Goal: Use online tool/utility: Use online tool/utility

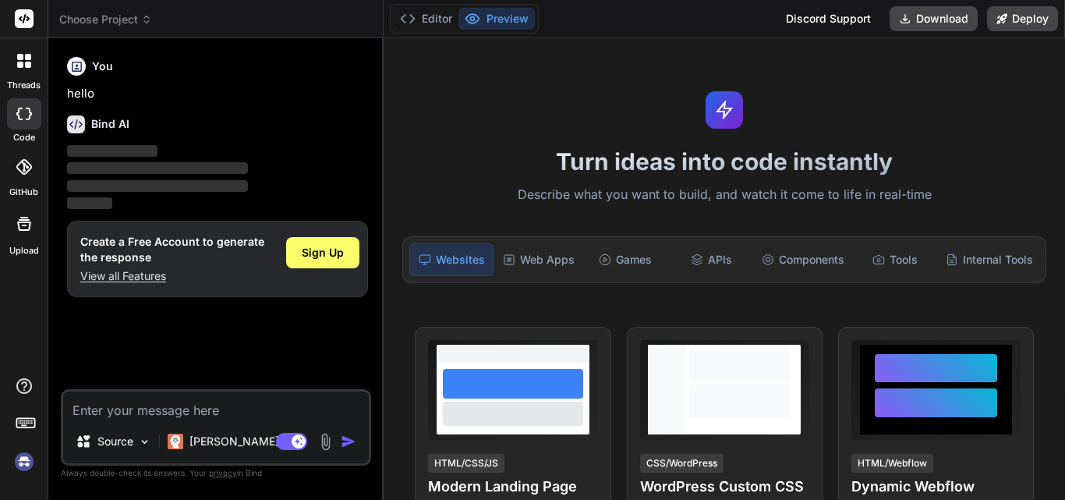
click at [429, 94] on div "Turn ideas into code instantly Describe what you want to build, and watch it co…" at bounding box center [724, 269] width 681 height 462
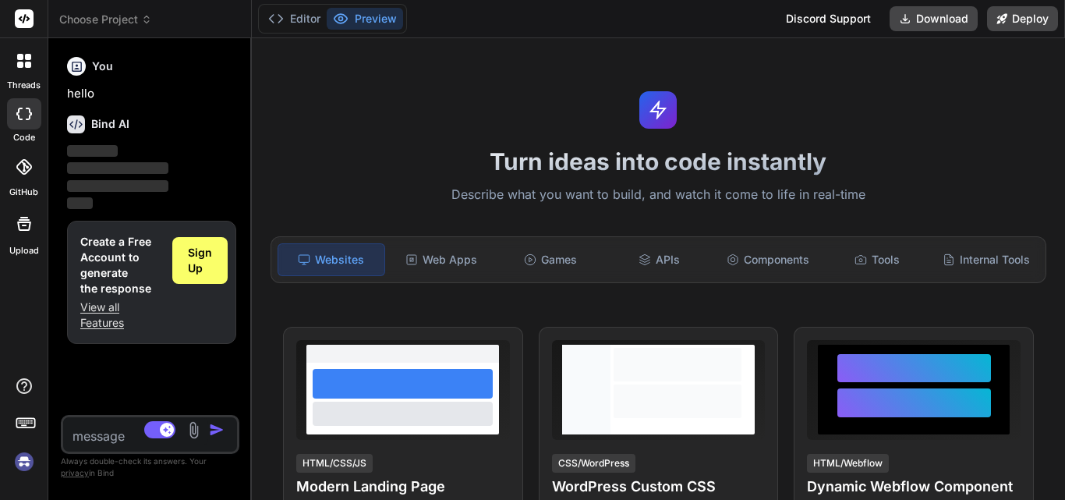
drag, startPoint x: 384, startPoint y: 47, endPoint x: 23, endPoint y: 83, distance: 362.0
click at [23, 83] on div "threads code GitHub Upload Choose Project Created with Pixso. Bind AI Web Searc…" at bounding box center [532, 250] width 1065 height 500
click at [28, 463] on img at bounding box center [24, 461] width 27 height 27
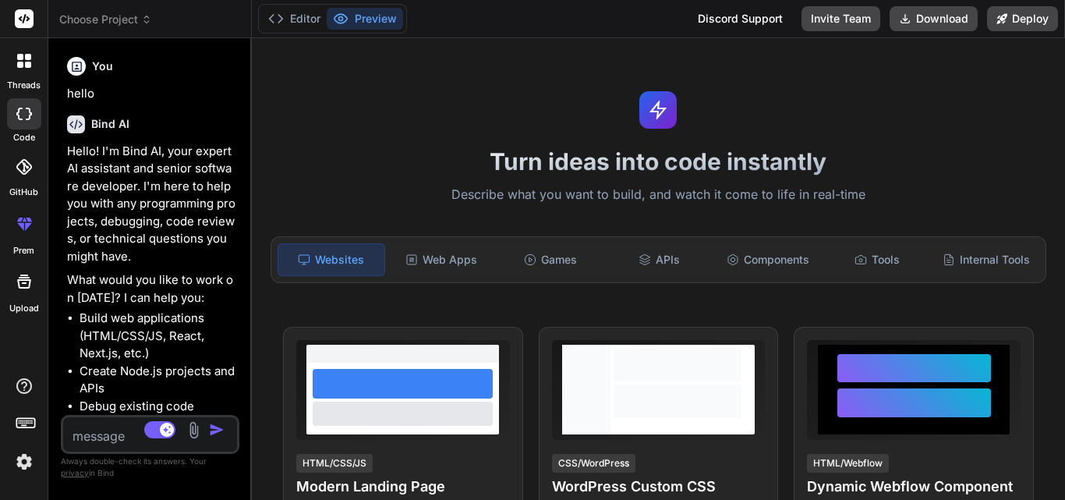
click at [341, 261] on div "Websites" at bounding box center [332, 259] width 108 height 33
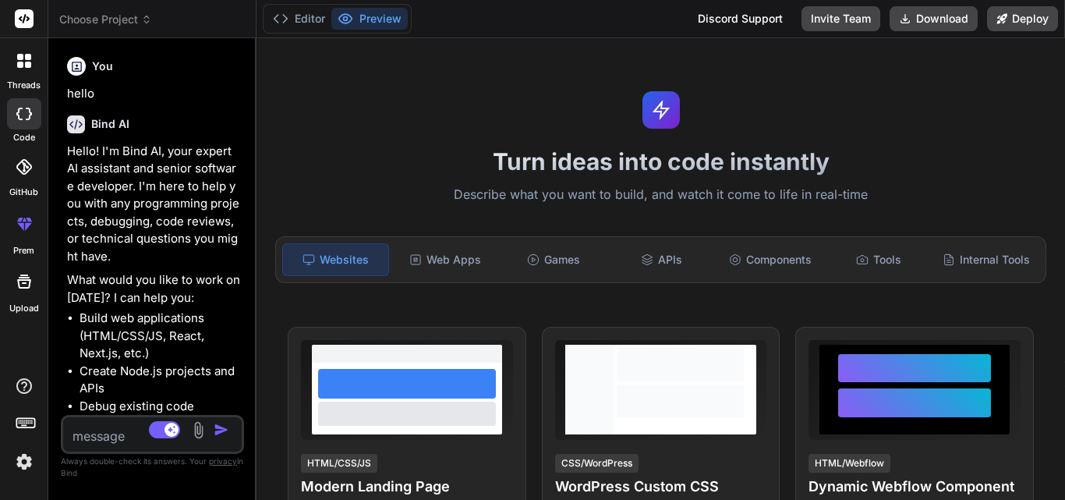
type textarea "x"
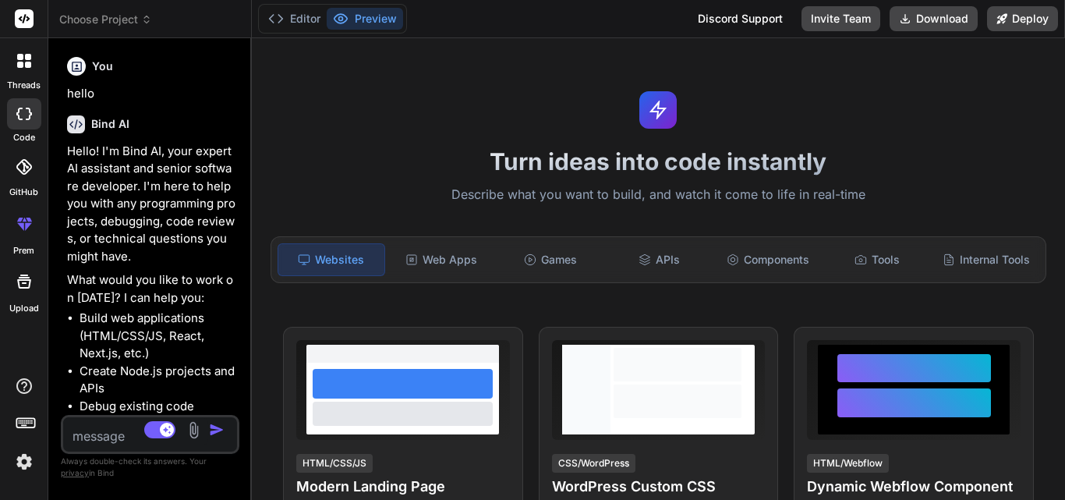
drag, startPoint x: 250, startPoint y: 168, endPoint x: 58, endPoint y: 188, distance: 192.9
click at [58, 188] on div "Bind AI Web Search Created with Pixso. Code Generator You hello Bind AI Hello! …" at bounding box center [149, 269] width 203 height 462
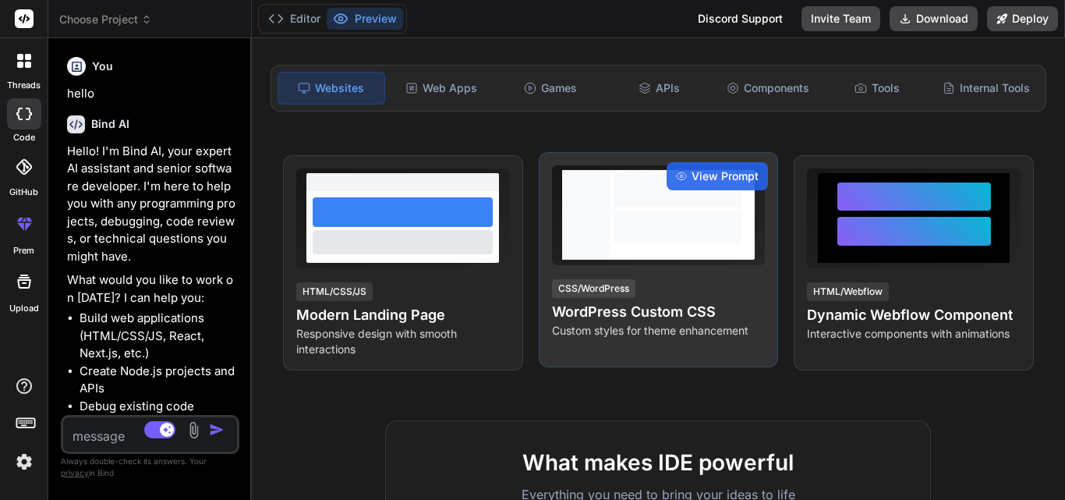
scroll to position [182, 0]
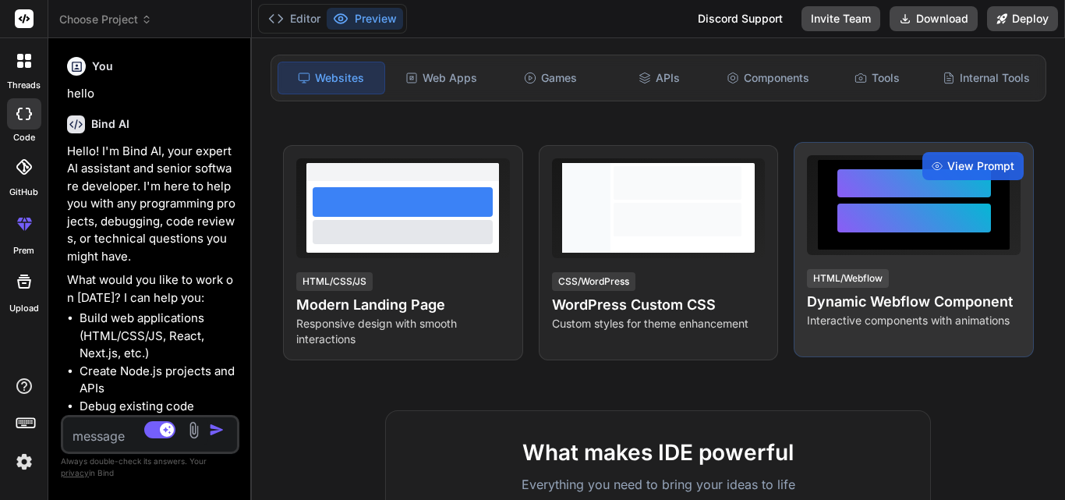
click at [878, 200] on div at bounding box center [914, 205] width 154 height 72
click at [919, 185] on div at bounding box center [914, 183] width 154 height 29
click at [958, 170] on span "View Prompt" at bounding box center [980, 166] width 67 height 16
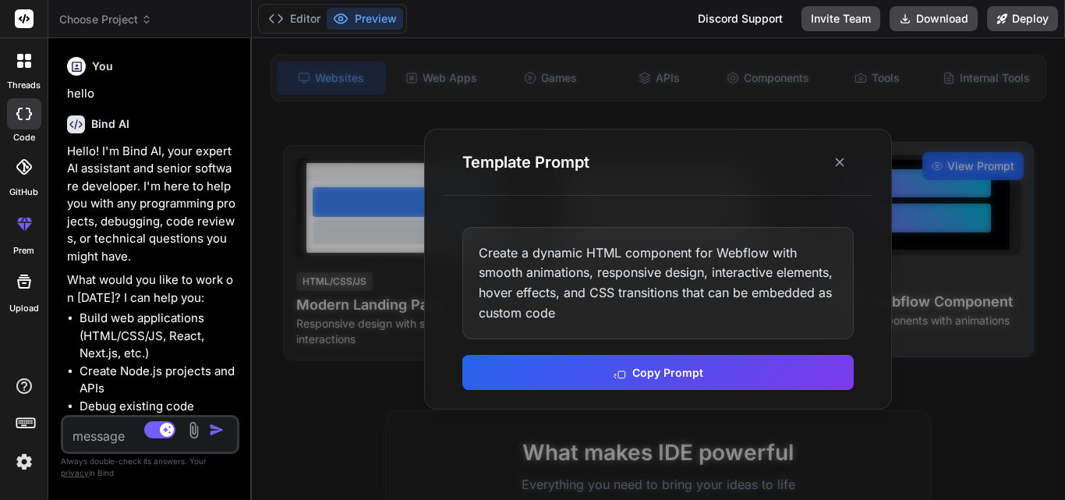
click at [957, 170] on div at bounding box center [658, 269] width 813 height 462
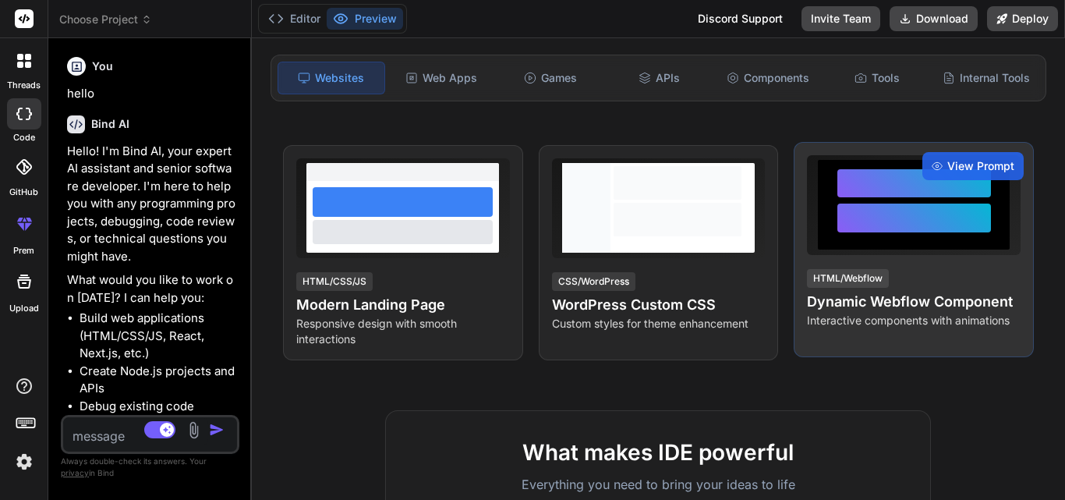
click at [950, 212] on div at bounding box center [914, 217] width 154 height 29
click at [858, 273] on div "HTML/Webflow" at bounding box center [848, 278] width 82 height 19
click at [933, 300] on h4 "Dynamic Webflow Component" at bounding box center [914, 302] width 214 height 22
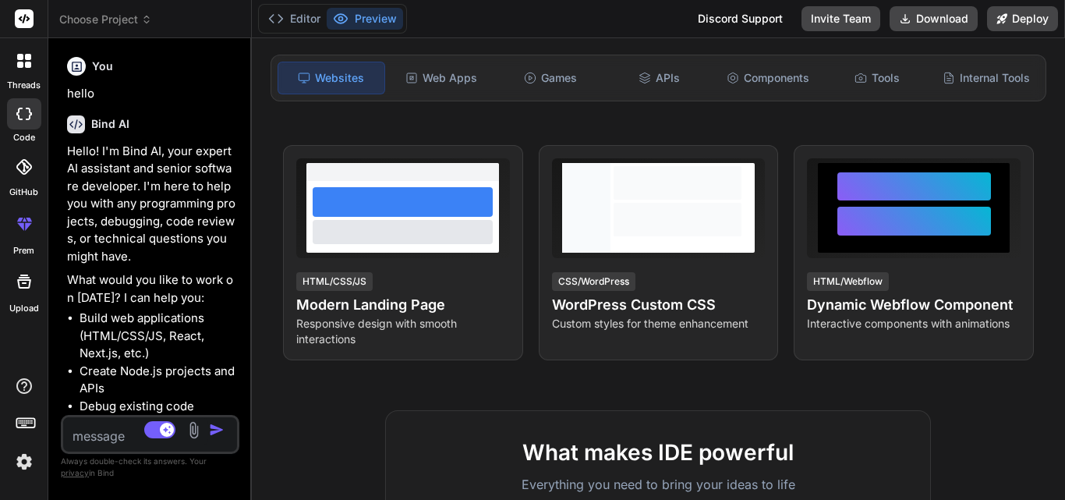
click at [878, 374] on div "Turn ideas into code instantly Describe what you want to build, and watch it co…" at bounding box center [658, 269] width 813 height 462
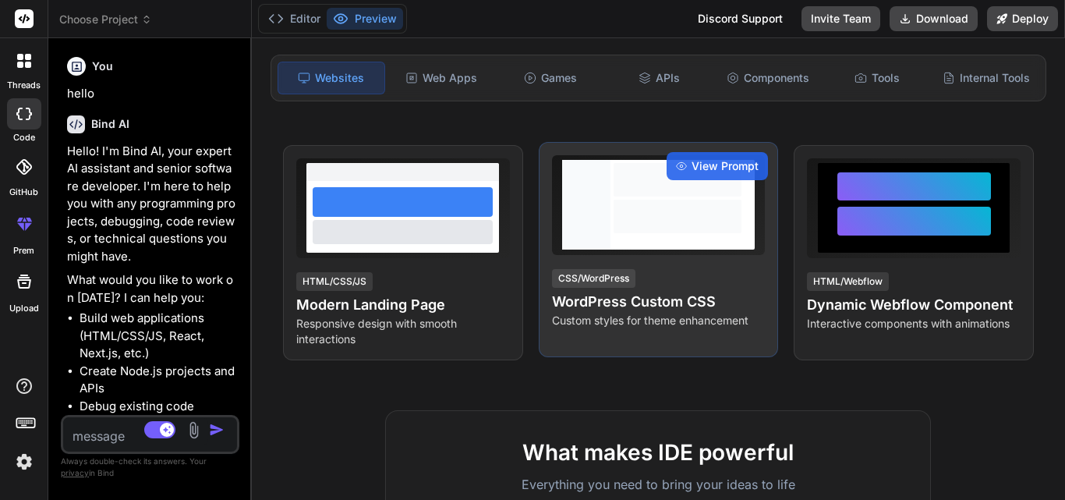
scroll to position [0, 0]
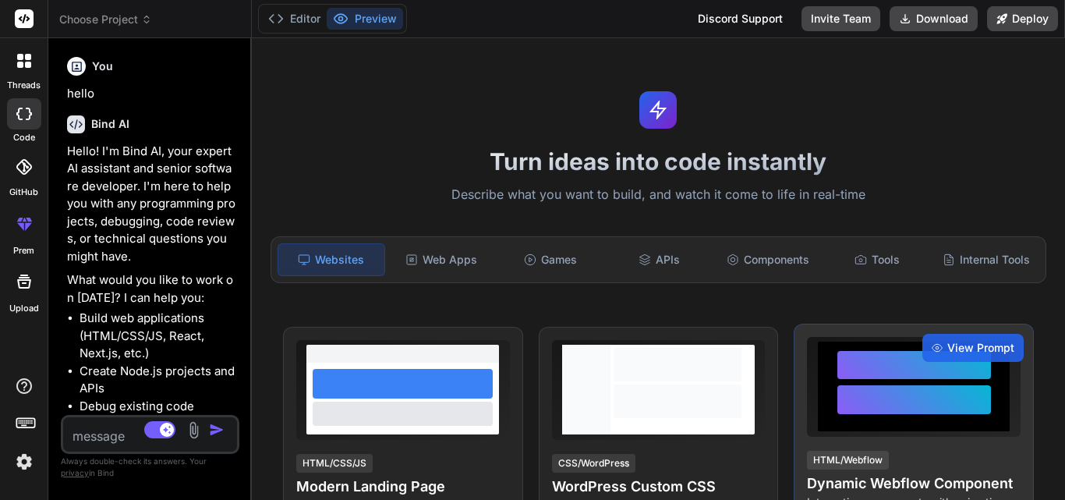
click at [903, 395] on div at bounding box center [914, 399] width 154 height 29
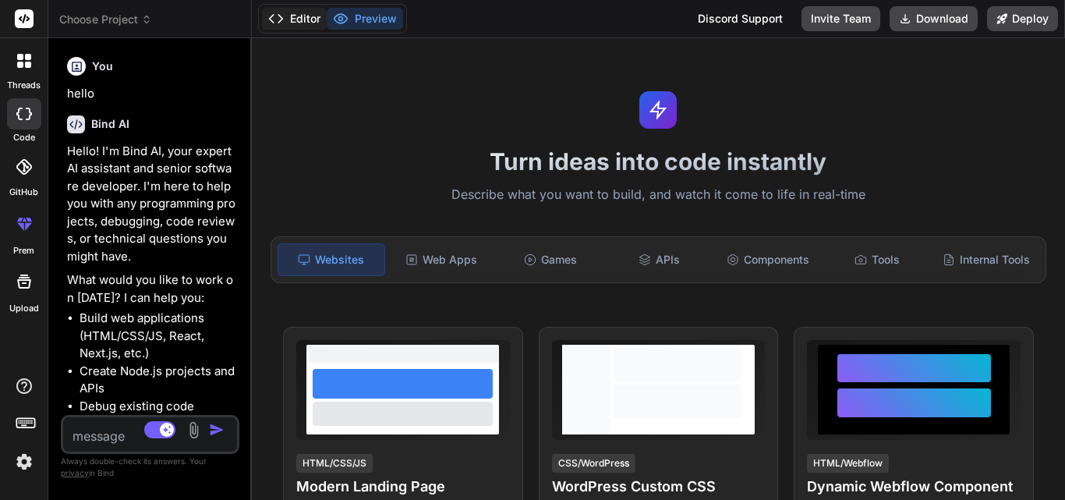
click at [309, 27] on button "Editor" at bounding box center [294, 19] width 65 height 22
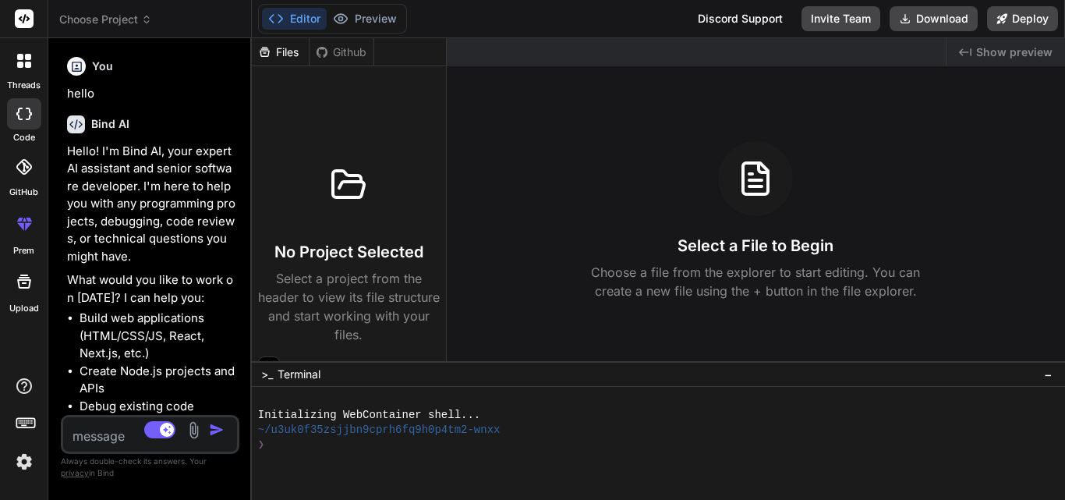
click at [548, 359] on div "Created with Pixso. Show preview Select a File to Begin Choose a file from the …" at bounding box center [756, 199] width 618 height 323
click at [549, 365] on div ">_ Terminal −" at bounding box center [658, 374] width 813 height 26
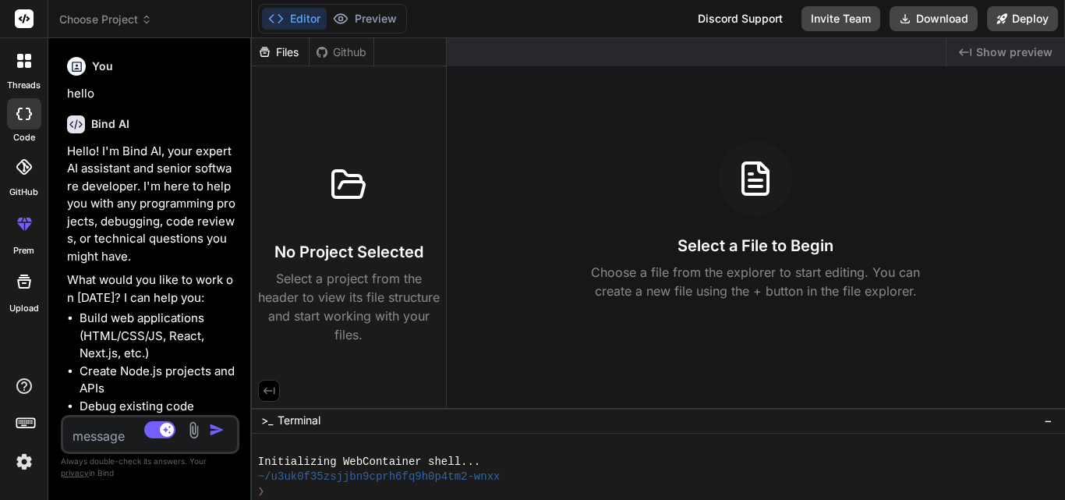
drag, startPoint x: 547, startPoint y: 362, endPoint x: 347, endPoint y: 308, distance: 206.7
click at [555, 499] on html "threads code GitHub prem Upload Choose Project Created with Pixso. Bind AI Web …" at bounding box center [532, 250] width 1065 height 500
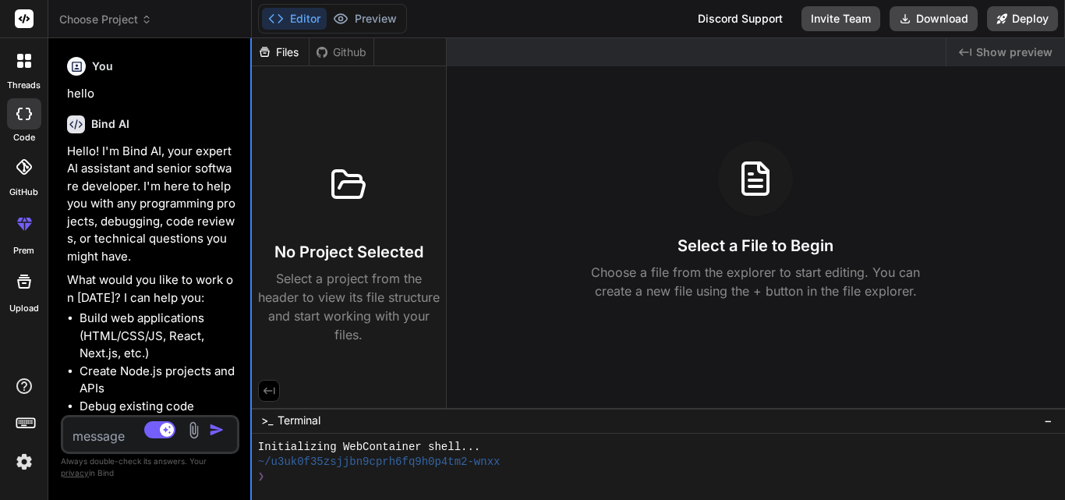
scroll to position [15, 0]
click at [328, 45] on div "Github" at bounding box center [342, 52] width 64 height 16
click at [317, 50] on icon at bounding box center [322, 52] width 12 height 12
click at [343, 53] on div "Github" at bounding box center [342, 52] width 64 height 16
click at [30, 19] on rect at bounding box center [24, 18] width 19 height 19
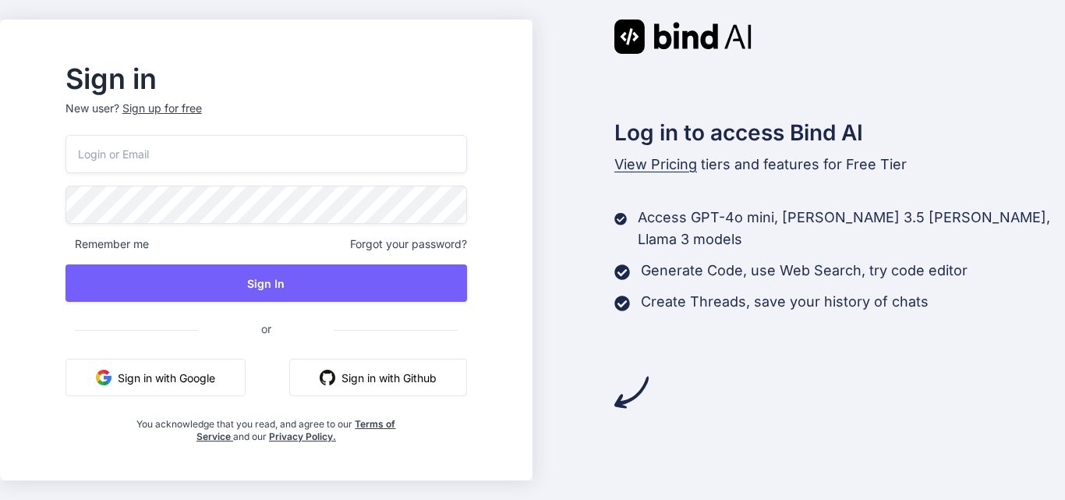
click at [156, 372] on button "Sign in with Google" at bounding box center [155, 377] width 180 height 37
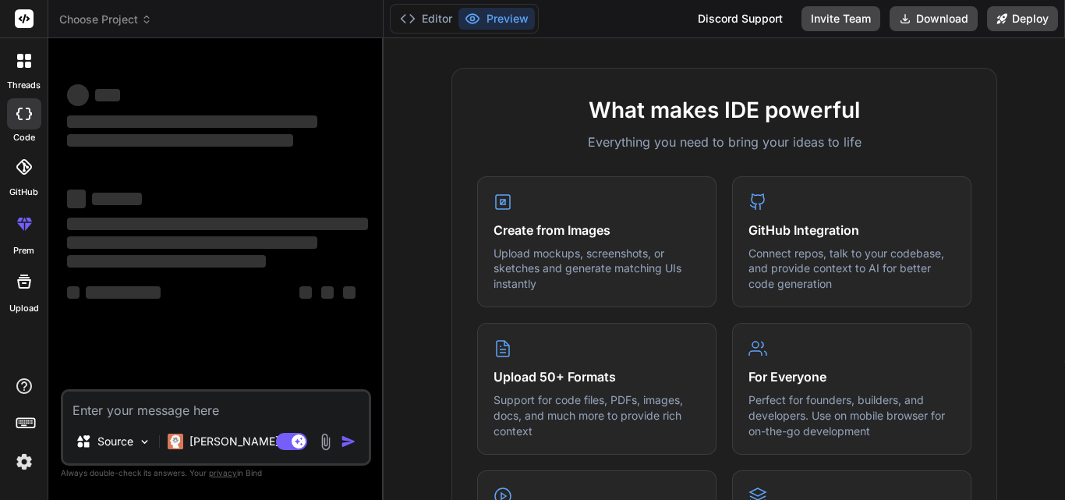
scroll to position [182, 0]
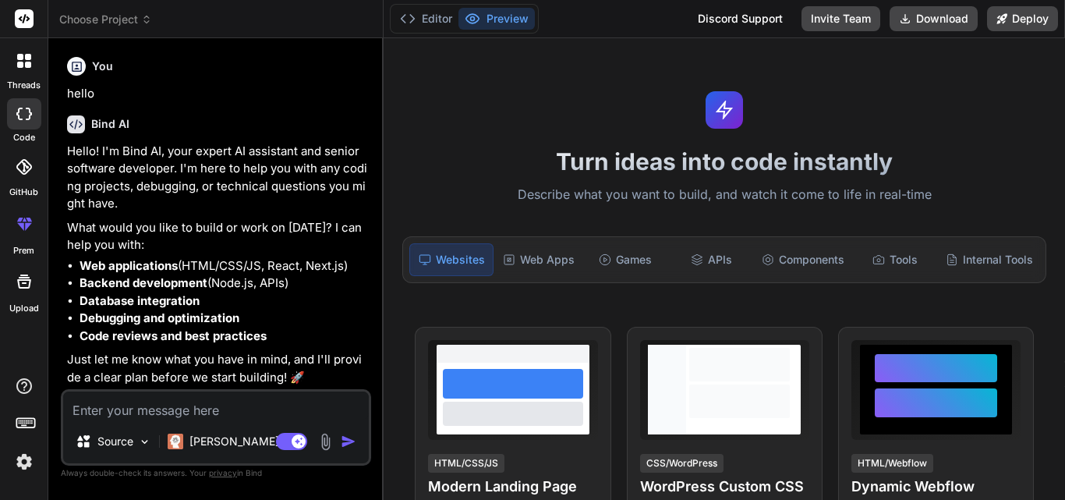
type textarea "x"
